Goal: Task Accomplishment & Management: Use online tool/utility

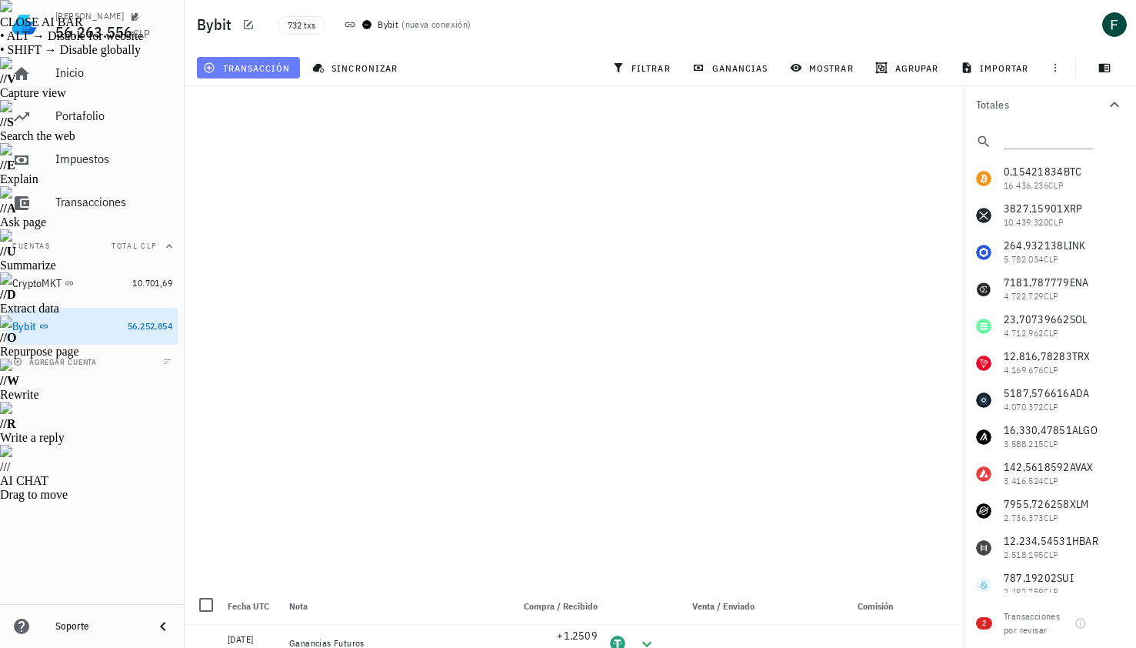
click at [281, 68] on span "transacción" at bounding box center [248, 68] width 84 height 12
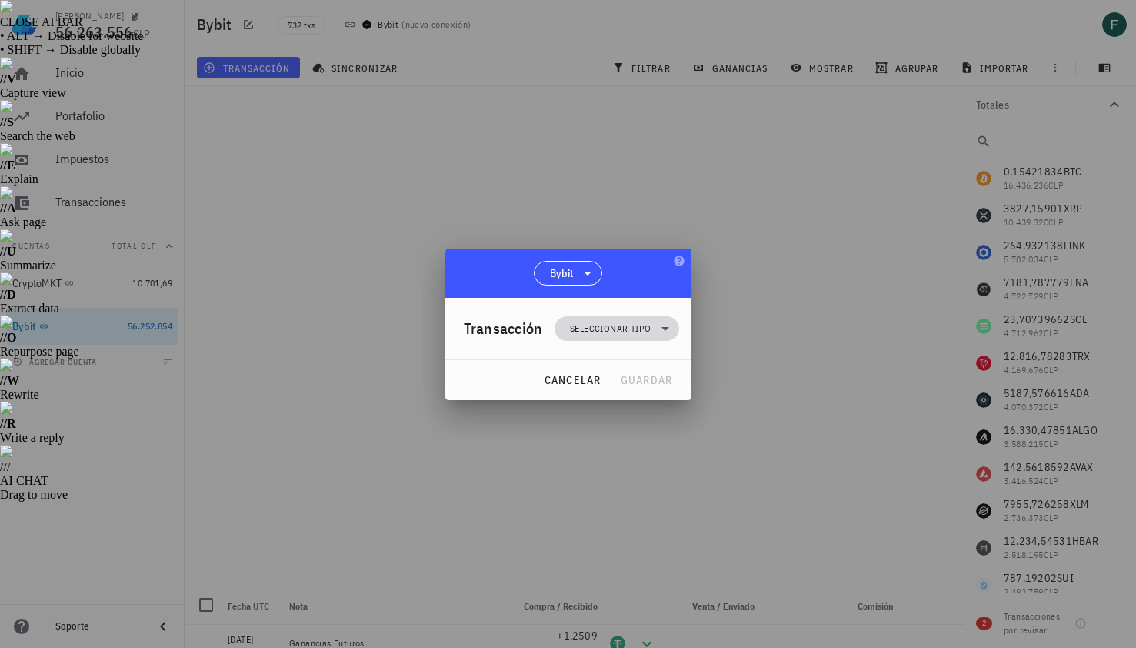
click at [619, 329] on span "Seleccionar tipo" at bounding box center [610, 328] width 81 height 15
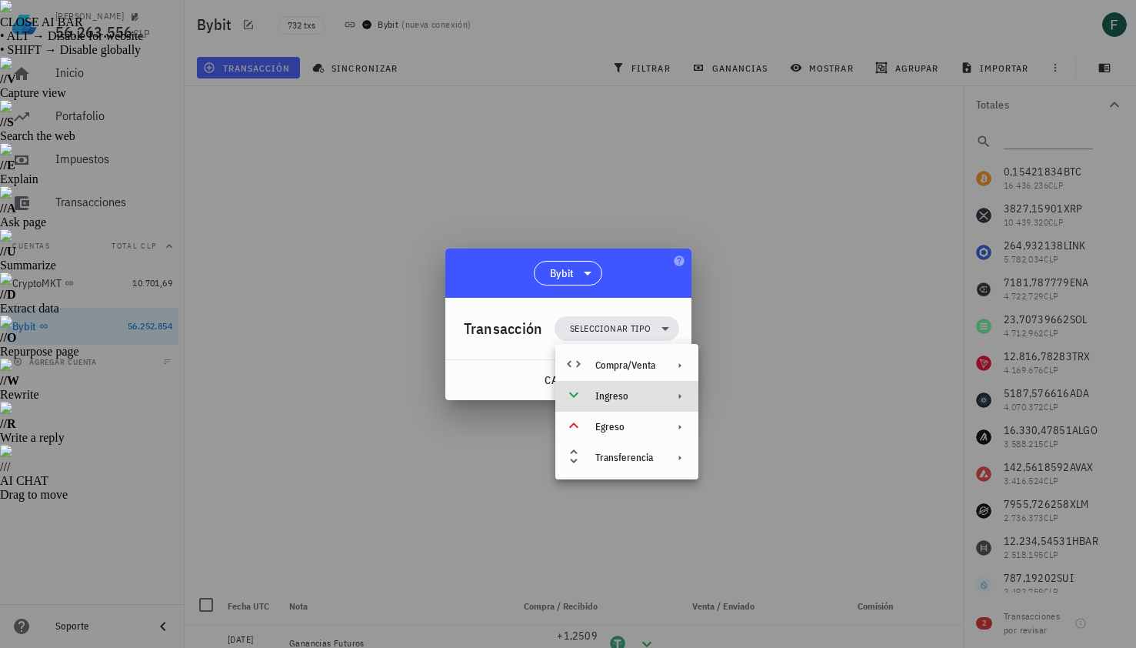
click at [625, 399] on div "Ingreso" at bounding box center [625, 396] width 60 height 12
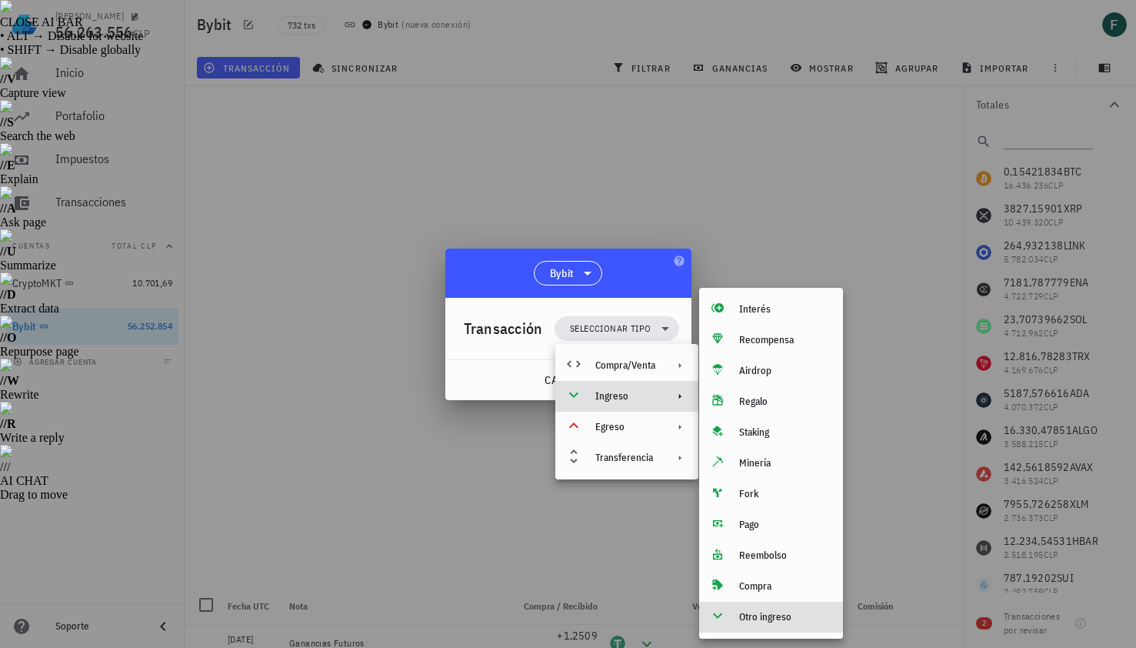
click at [735, 619] on div "Otro ingreso" at bounding box center [771, 617] width 144 height 31
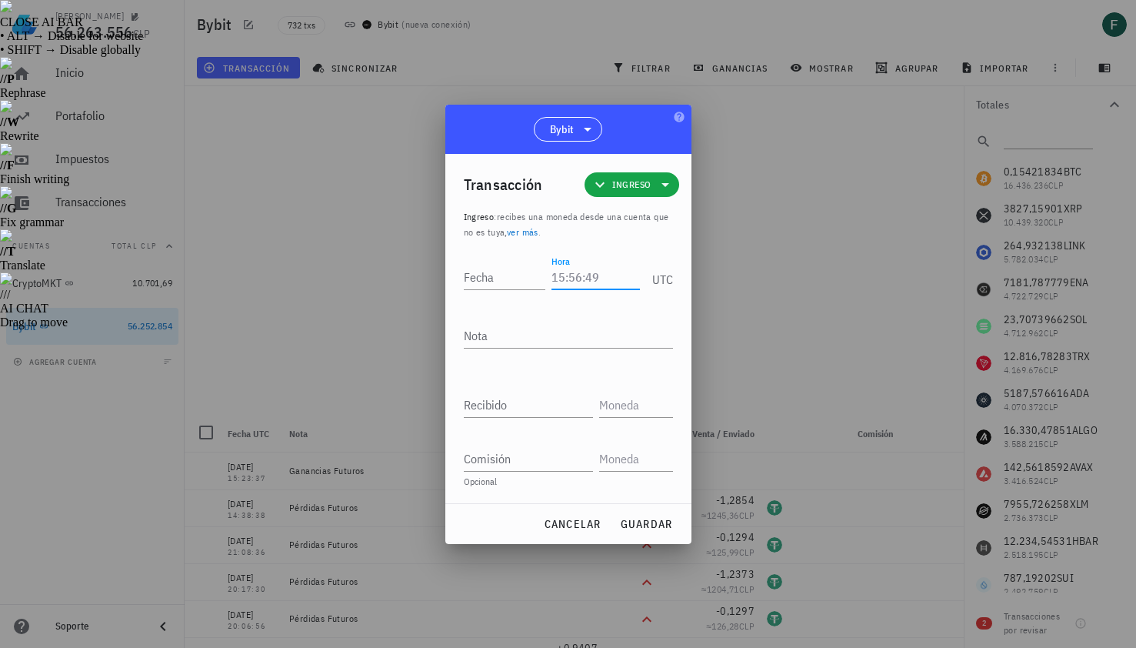
click at [590, 279] on input "Hora" at bounding box center [596, 277] width 88 height 25
type input "19:19:02"
click at [500, 277] on input "Fecha" at bounding box center [508, 277] width 88 height 25
type input "[DATE]"
click at [512, 337] on textarea "Nota" at bounding box center [568, 335] width 209 height 25
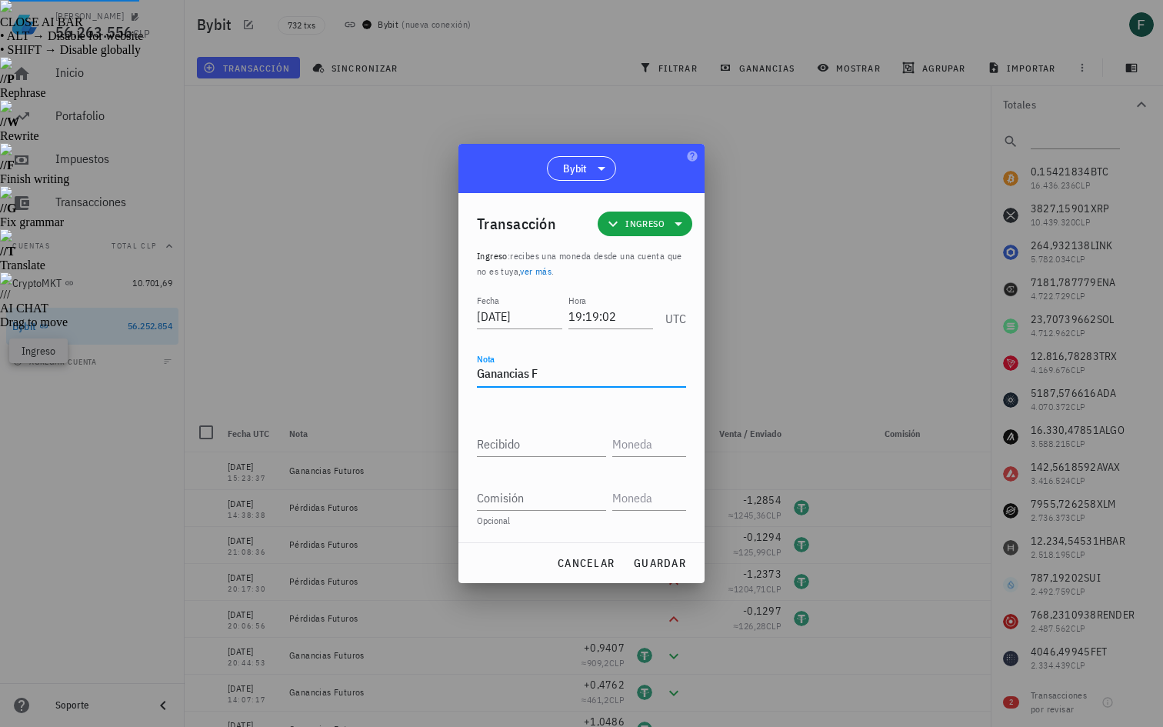
click at [561, 379] on textarea "Ganancias F" at bounding box center [581, 374] width 209 height 25
type textarea "Ganancias Futuros"
click at [544, 441] on input "Recibido" at bounding box center [541, 444] width 129 height 25
paste input "0,8597"
type input "0,8597"
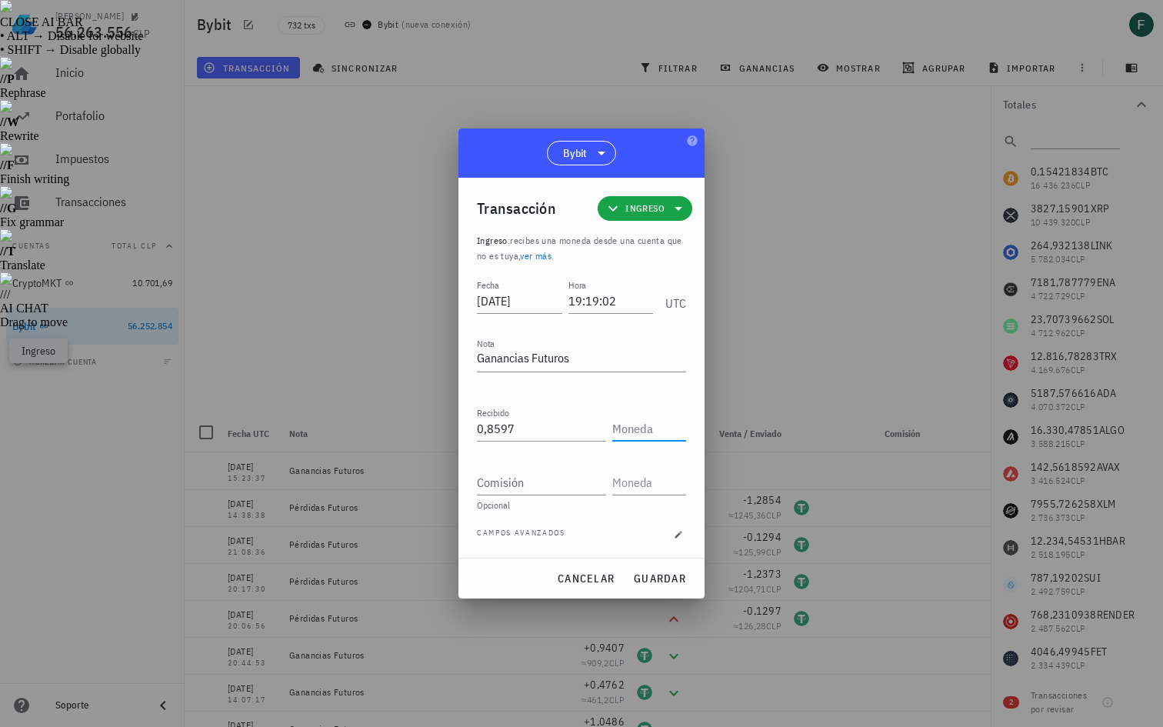
click at [638, 432] on input "text" at bounding box center [647, 428] width 71 height 25
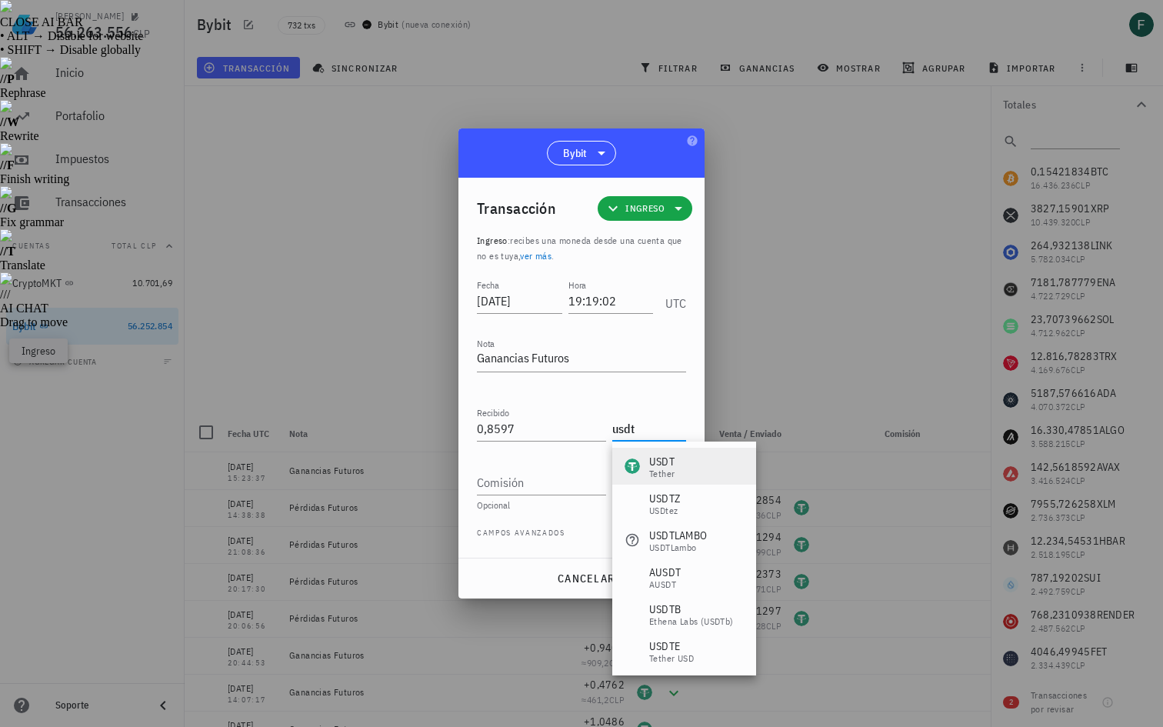
click at [671, 465] on div "USDT" at bounding box center [661, 461] width 25 height 15
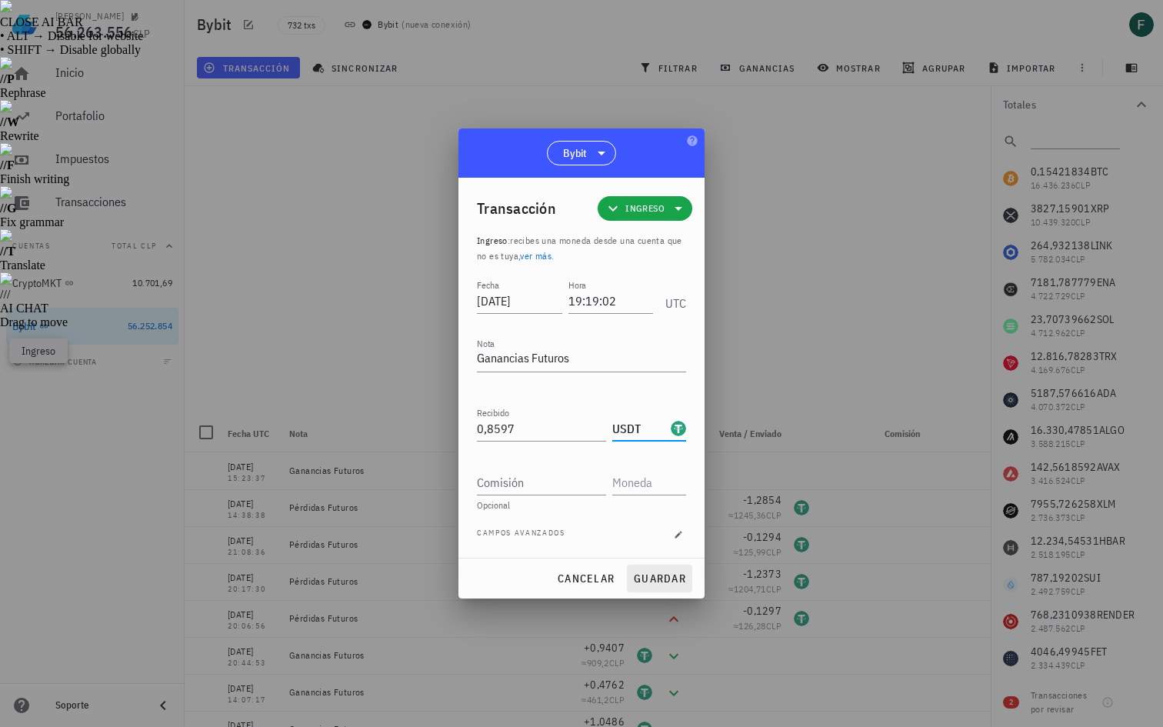
type input "USDT"
click at [659, 582] on span "guardar" at bounding box center [659, 579] width 53 height 14
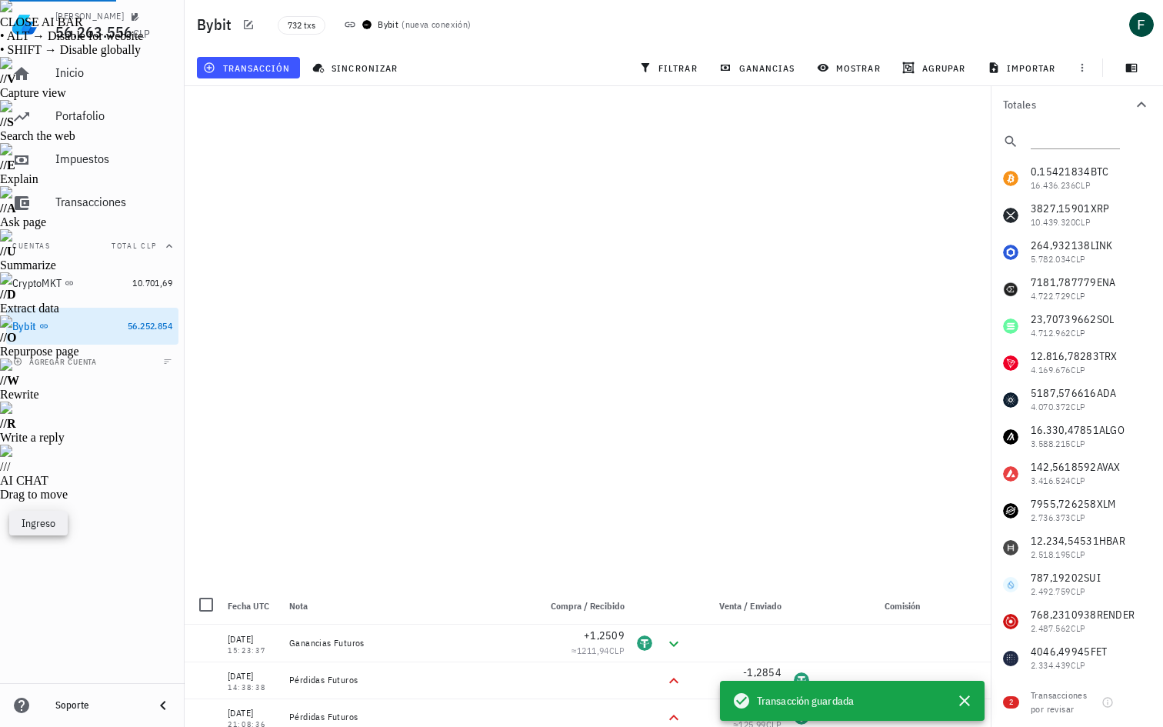
click at [128, 415] on div "Inicio [GEOGRAPHIC_DATA] Impuestos [GEOGRAPHIC_DATA] Cuentas Total CLP CryptoMK…" at bounding box center [92, 366] width 185 height 634
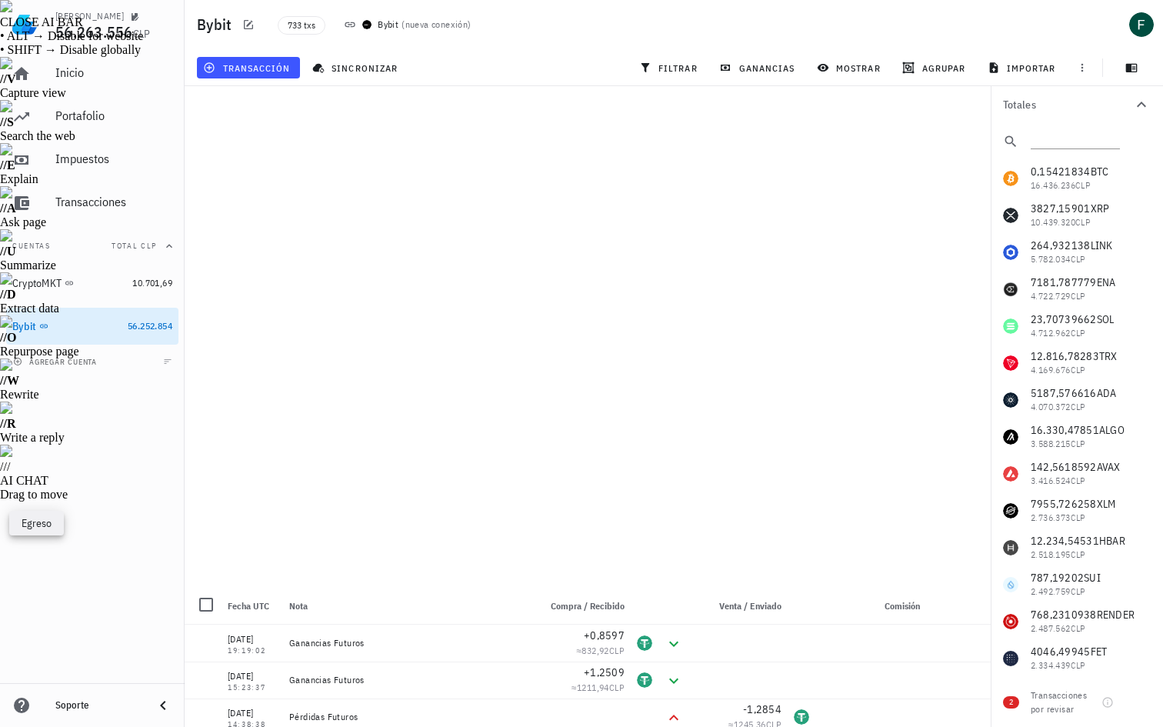
click at [842, 25] on div "Bybit 733 txs Bybit ( nueva conexión )" at bounding box center [674, 24] width 979 height 49
